Goal: Navigation & Orientation: Find specific page/section

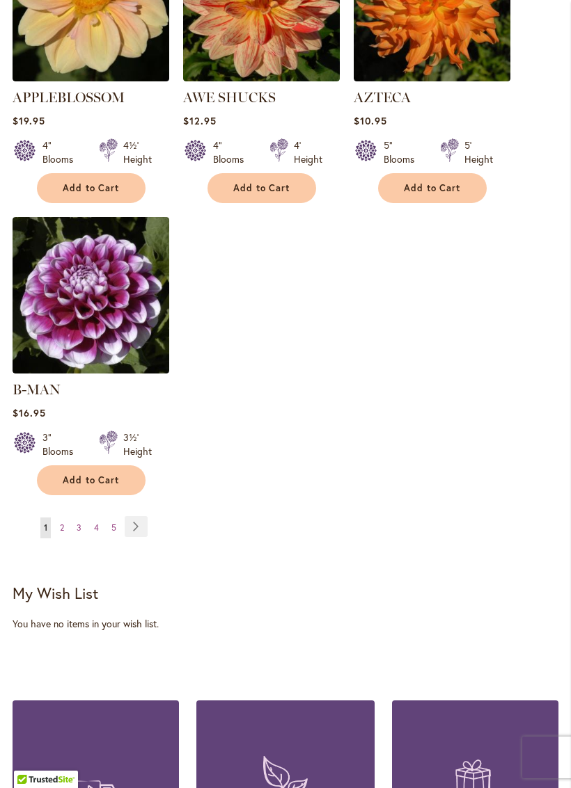
scroll to position [1832, 0]
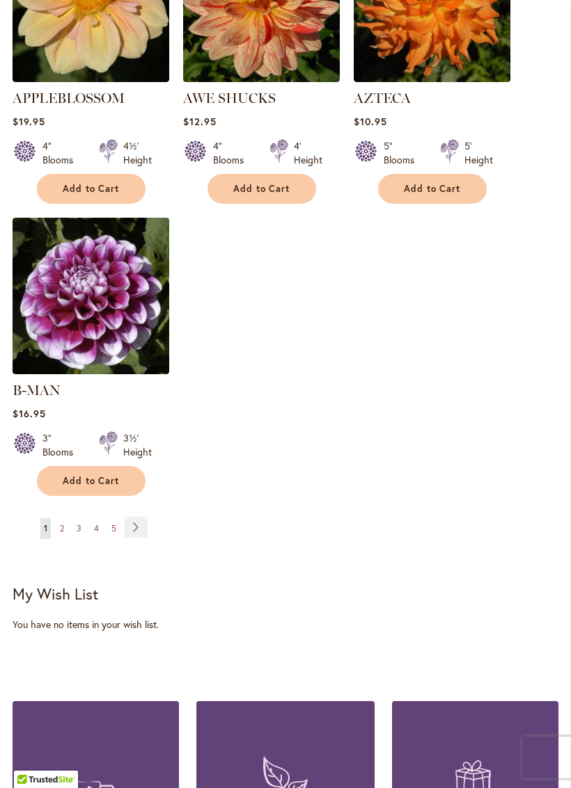
click at [138, 521] on link "Page Next" at bounding box center [136, 527] width 23 height 21
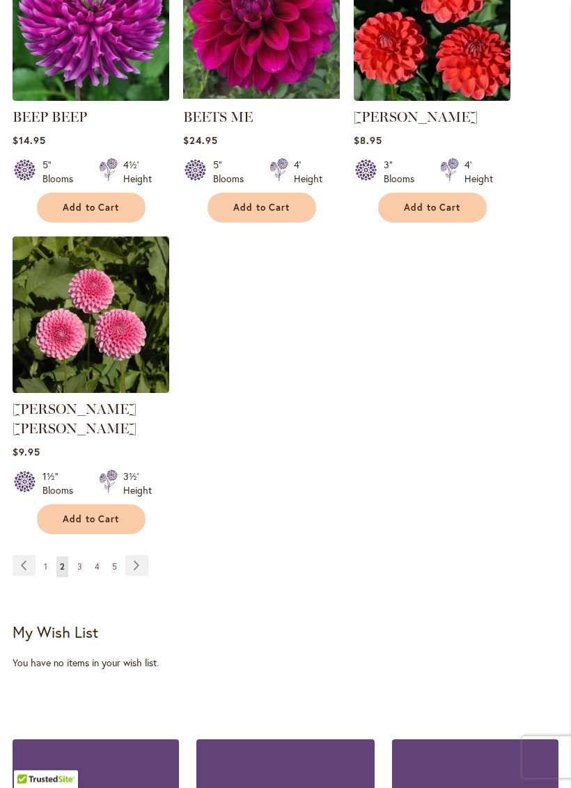
scroll to position [1793, 0]
click at [138, 555] on link "Page Next" at bounding box center [136, 565] width 23 height 21
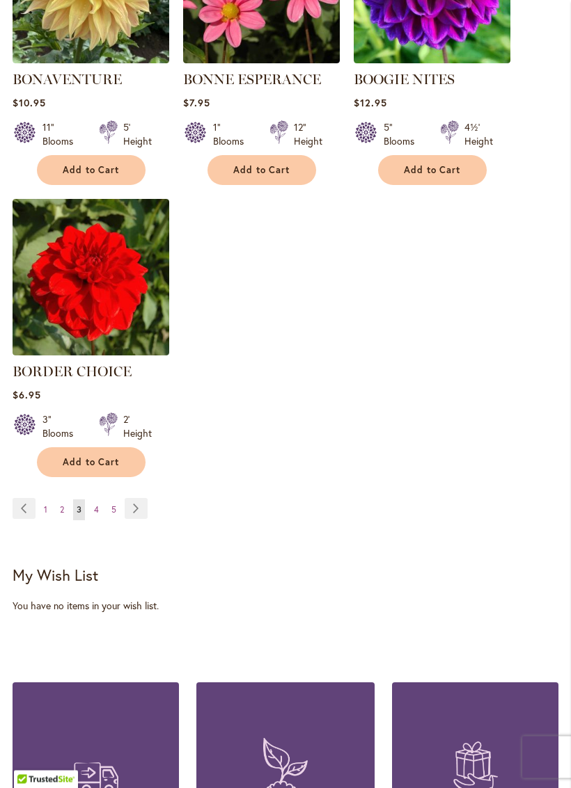
scroll to position [1831, 0]
click at [138, 519] on link "Page Next" at bounding box center [136, 508] width 23 height 21
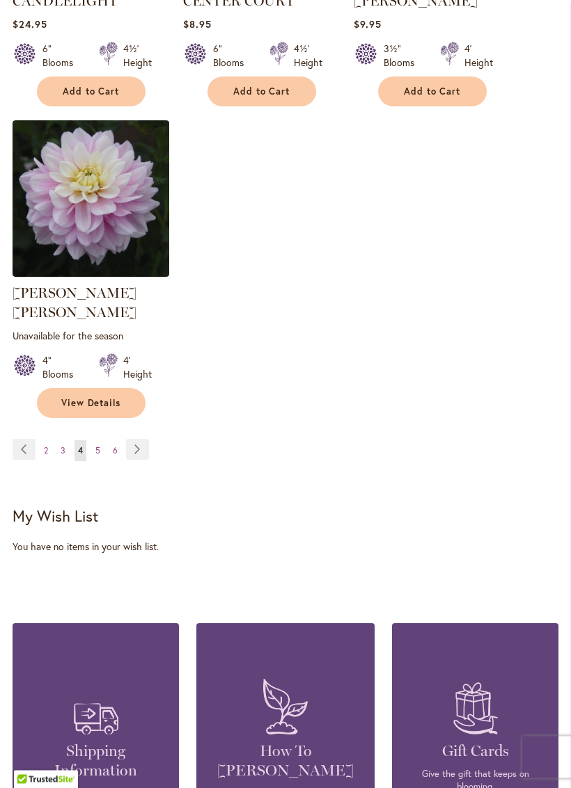
scroll to position [1929, 0]
click at [138, 442] on link "Page Next" at bounding box center [137, 449] width 23 height 21
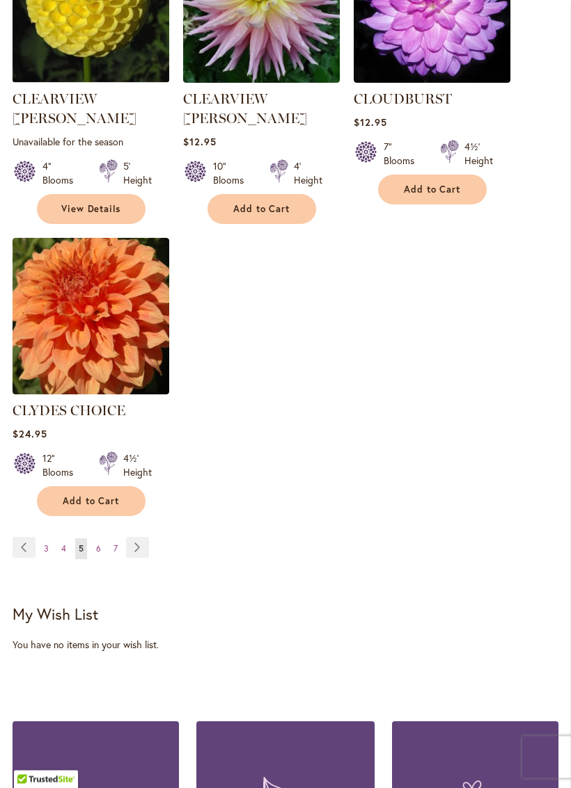
scroll to position [1833, 0]
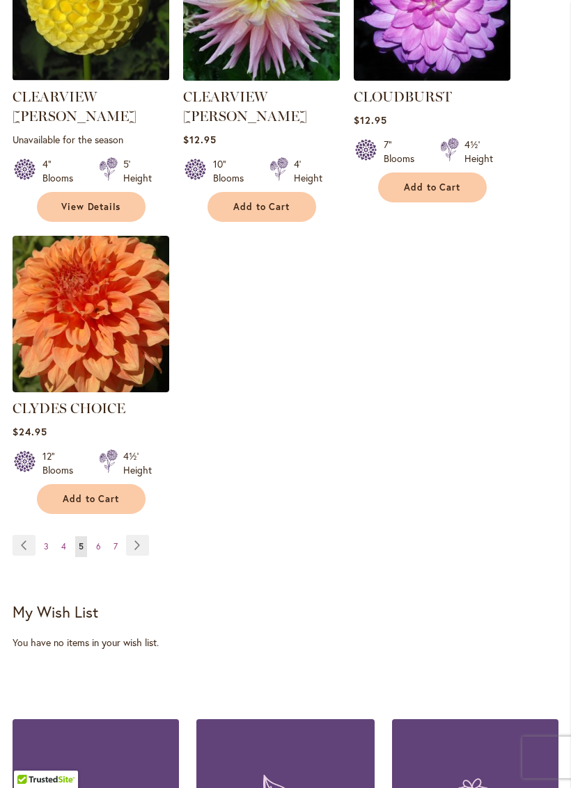
click at [141, 535] on link "Page Next" at bounding box center [137, 545] width 23 height 21
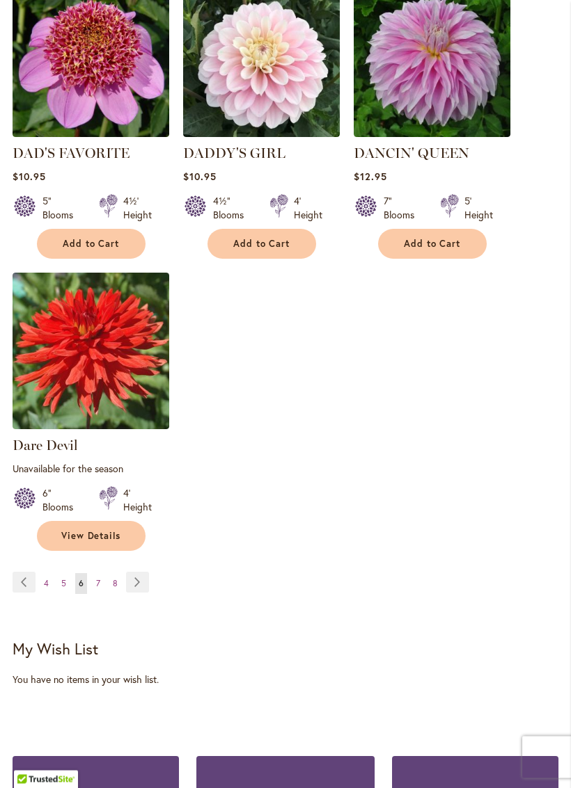
scroll to position [1791, 0]
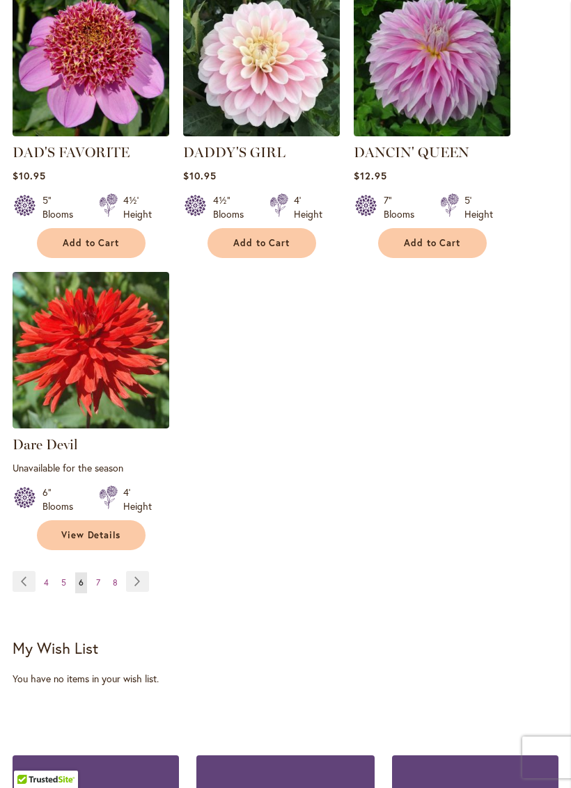
click at [138, 589] on link "Page Next" at bounding box center [137, 581] width 23 height 21
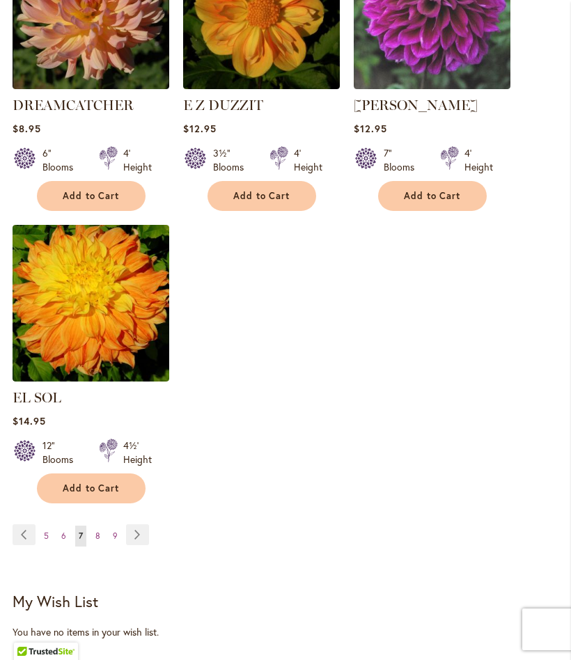
scroll to position [1824, 0]
click at [138, 527] on link "Page Next" at bounding box center [137, 535] width 23 height 21
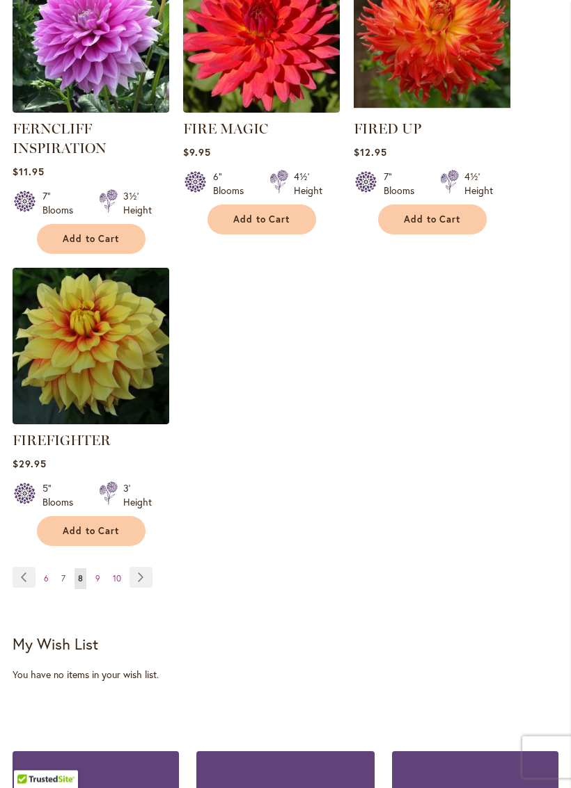
scroll to position [1829, 0]
click at [140, 588] on link "Page Next" at bounding box center [140, 577] width 23 height 21
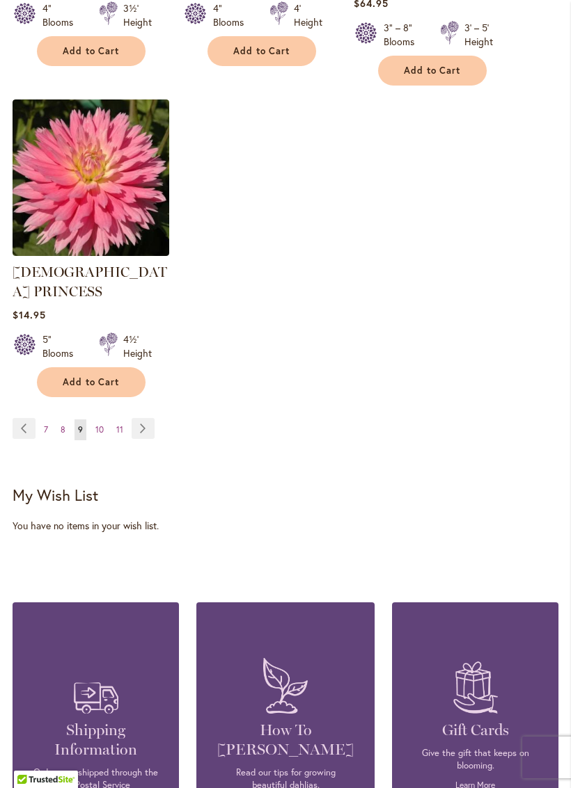
scroll to position [2012, 0]
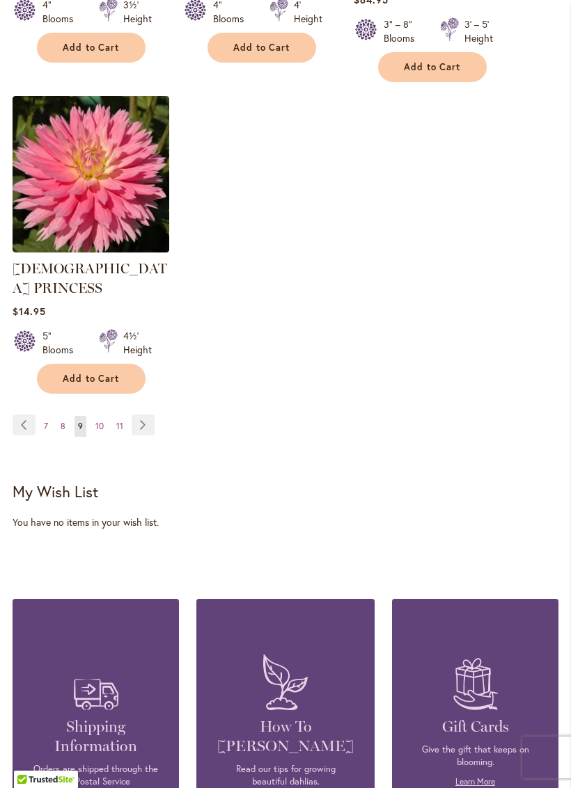
click at [138, 415] on link "Page Next" at bounding box center [143, 425] width 23 height 21
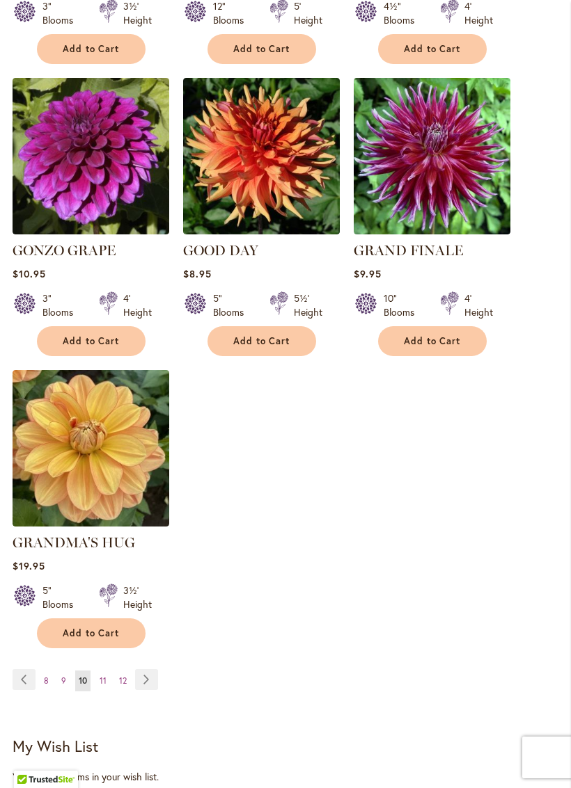
scroll to position [1679, 0]
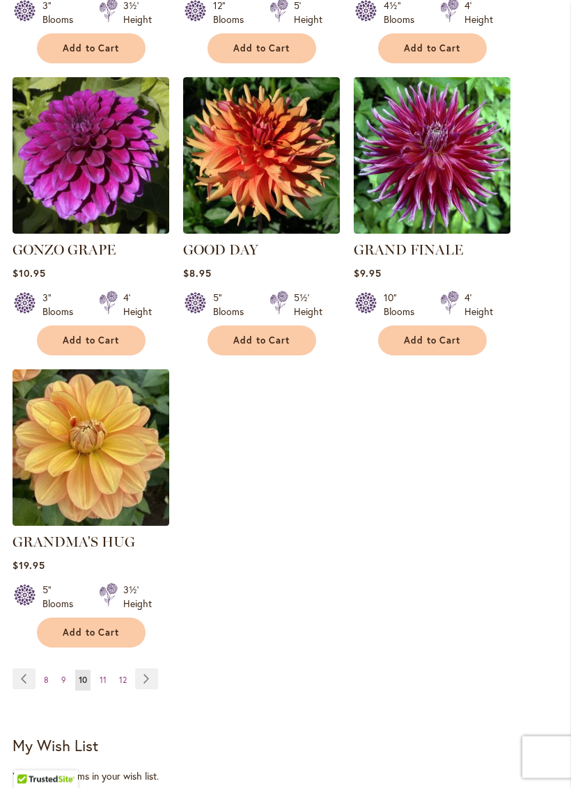
click at [145, 659] on link "Page Next" at bounding box center [146, 679] width 23 height 21
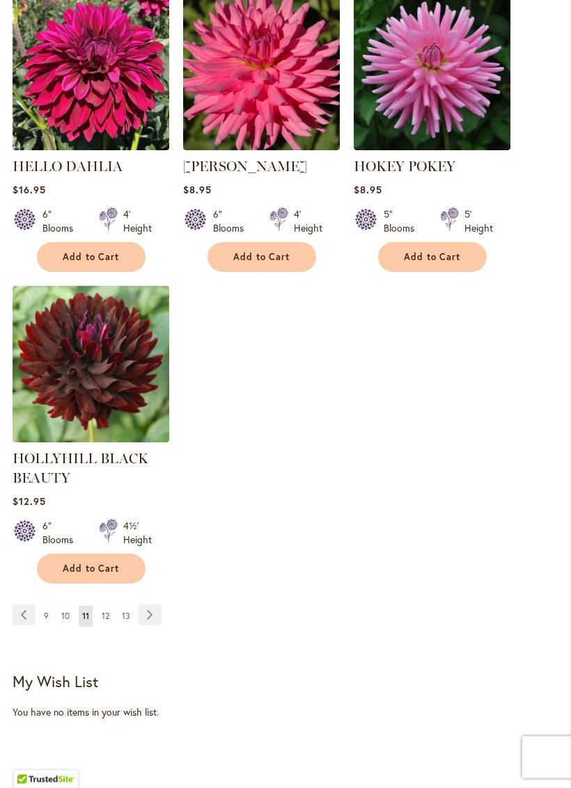
scroll to position [1797, 0]
click at [150, 624] on link "Page Next" at bounding box center [149, 615] width 23 height 21
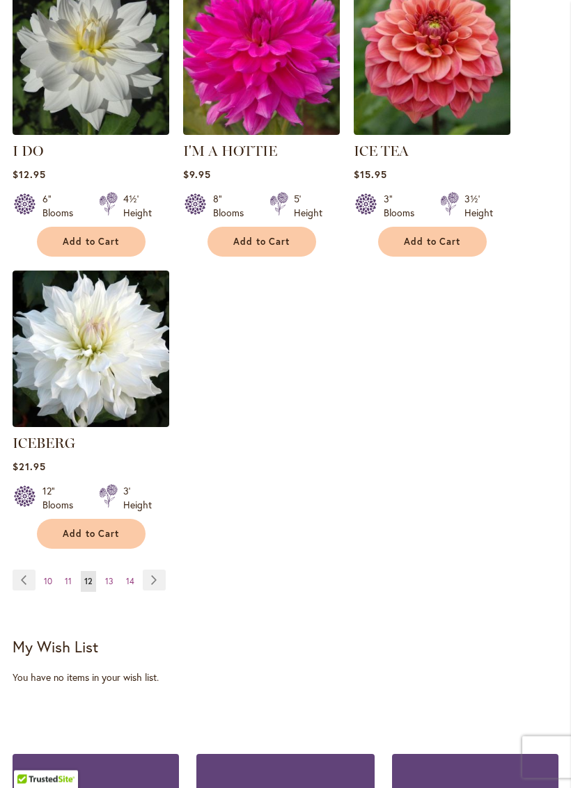
scroll to position [1785, 0]
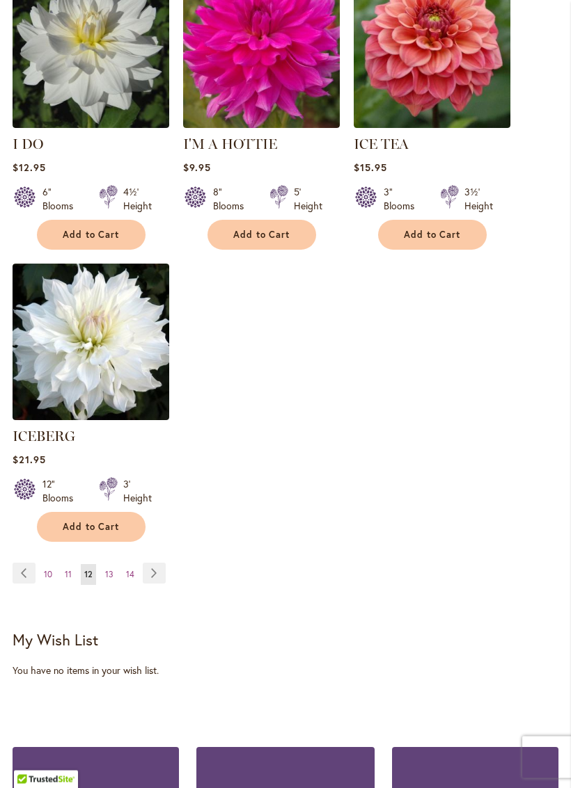
click at [152, 570] on link "Page Next" at bounding box center [154, 574] width 23 height 21
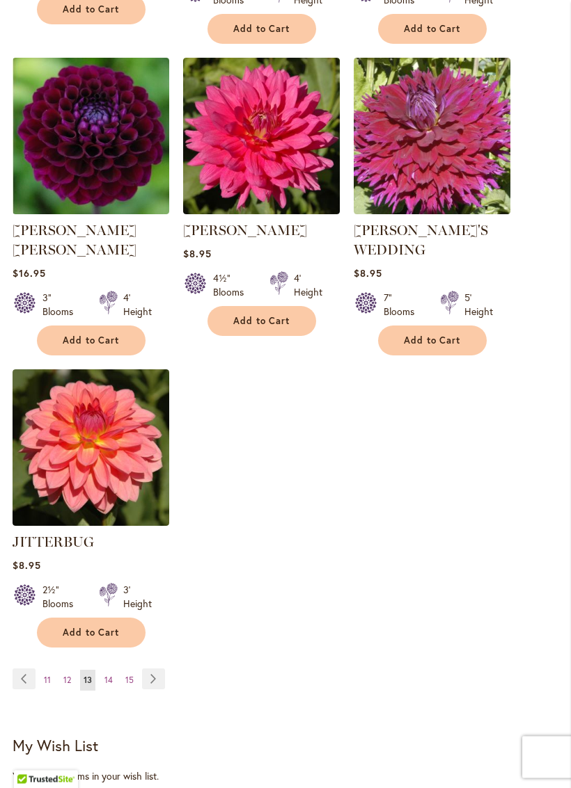
scroll to position [1714, 0]
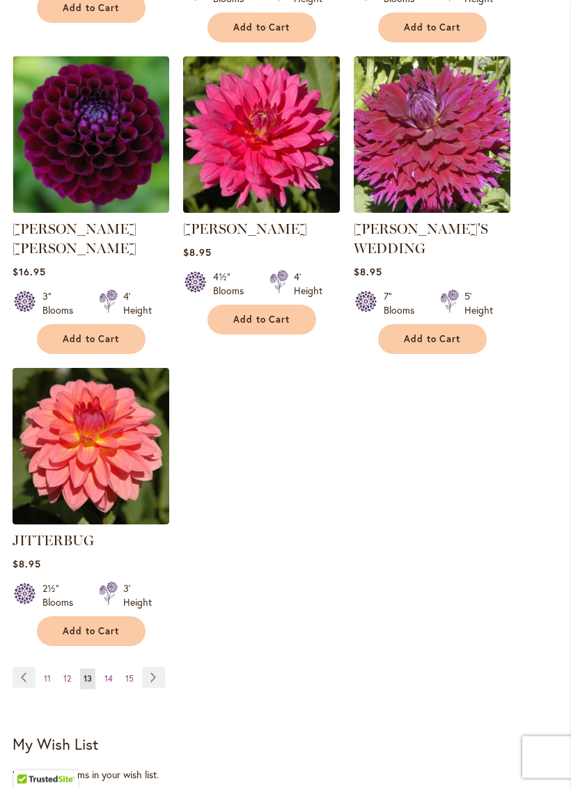
click at [158, 659] on link "Page Next" at bounding box center [153, 678] width 23 height 21
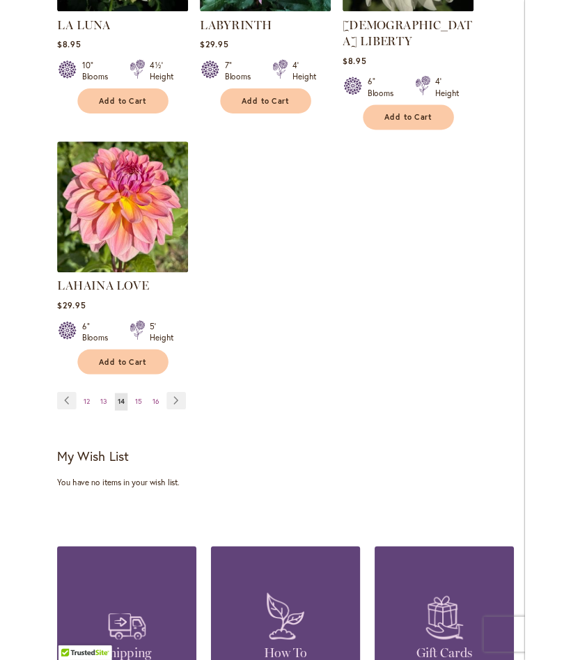
scroll to position [1830, 0]
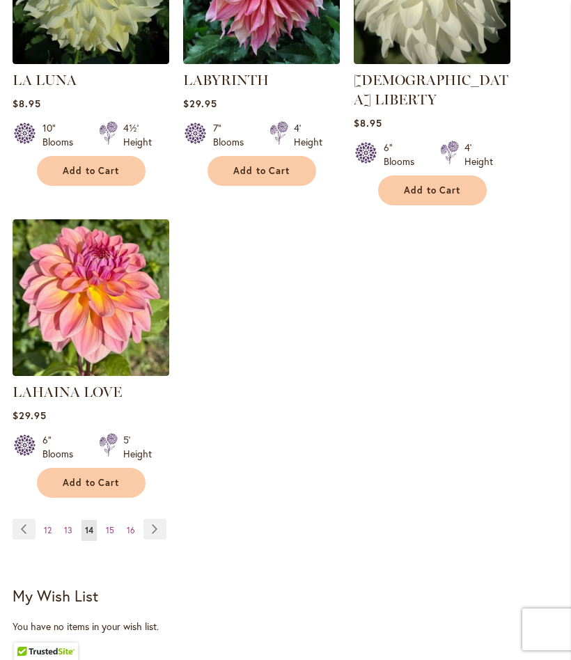
click at [154, 522] on link "Page Next" at bounding box center [154, 528] width 23 height 21
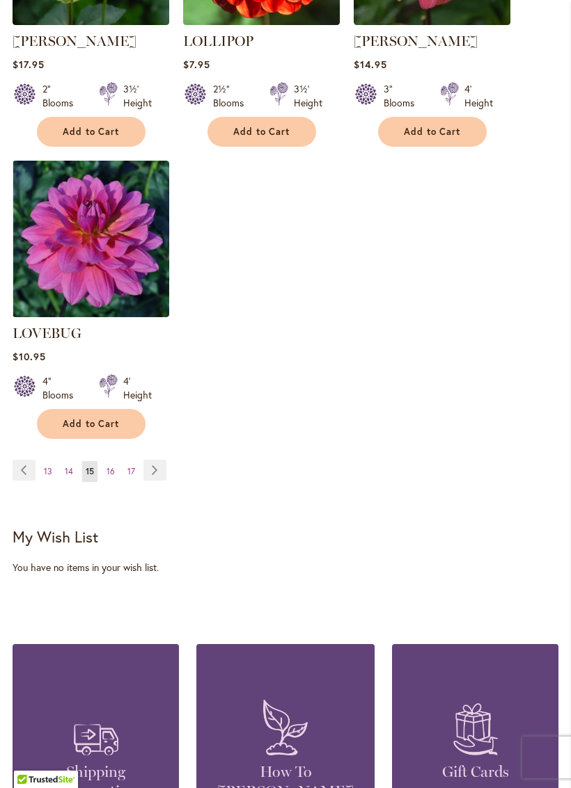
scroll to position [1912, 0]
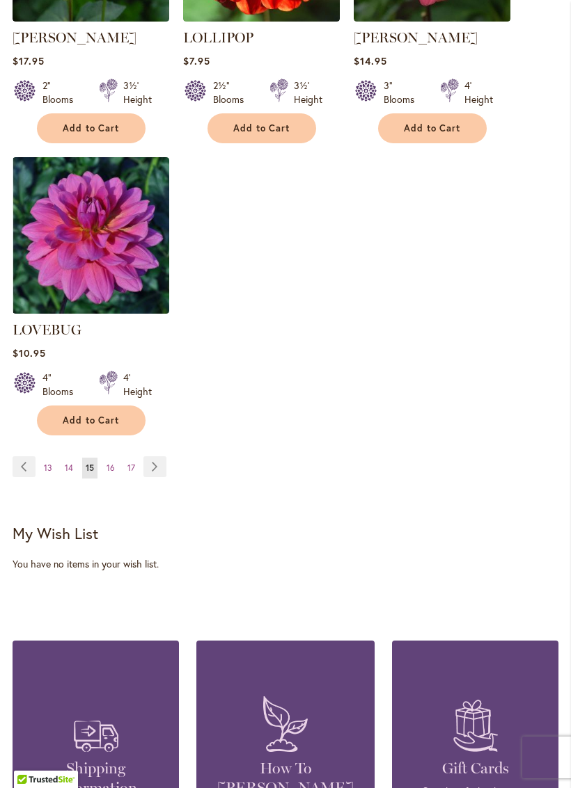
click at [159, 457] on link "Page Next" at bounding box center [154, 467] width 23 height 21
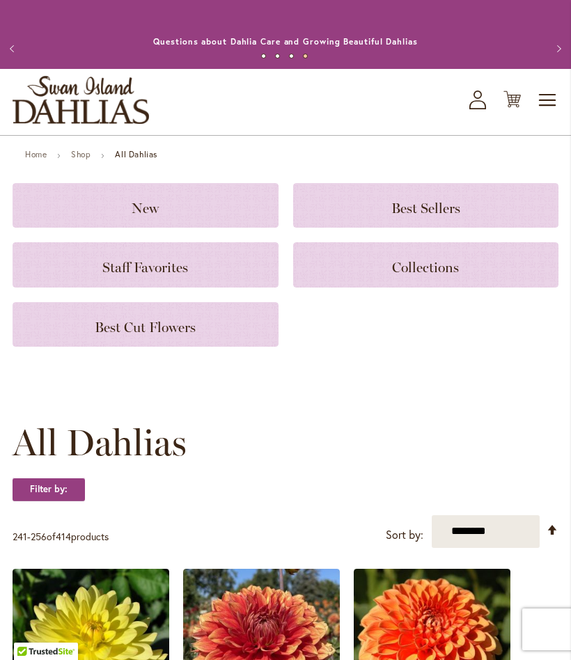
click at [450, 216] on span "Best Sellers" at bounding box center [425, 208] width 69 height 17
